Goal: Task Accomplishment & Management: Use online tool/utility

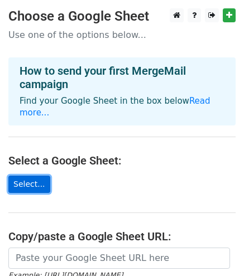
click at [27, 176] on link "Select..." at bounding box center [29, 184] width 42 height 17
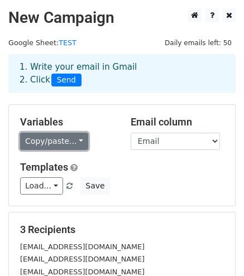
click at [64, 139] on link "Copy/paste..." at bounding box center [54, 141] width 68 height 17
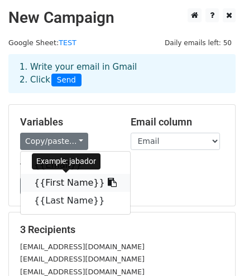
click at [49, 183] on link "{{First Name}}" at bounding box center [75, 183] width 109 height 18
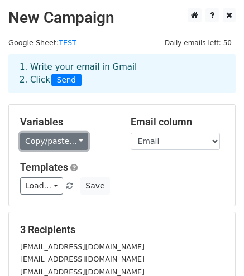
click at [33, 139] on link "Copy/paste..." at bounding box center [54, 141] width 68 height 17
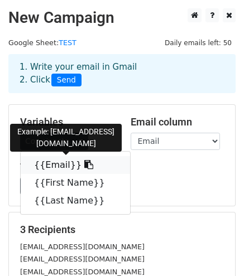
click at [41, 167] on link "{{Email}}" at bounding box center [75, 165] width 109 height 18
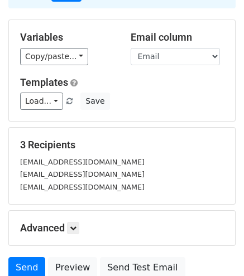
scroll to position [112, 0]
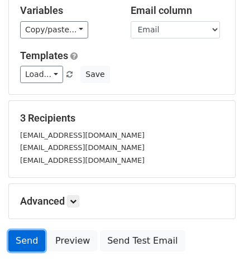
click at [21, 236] on link "Send" at bounding box center [26, 240] width 37 height 21
